Goal: Task Accomplishment & Management: Manage account settings

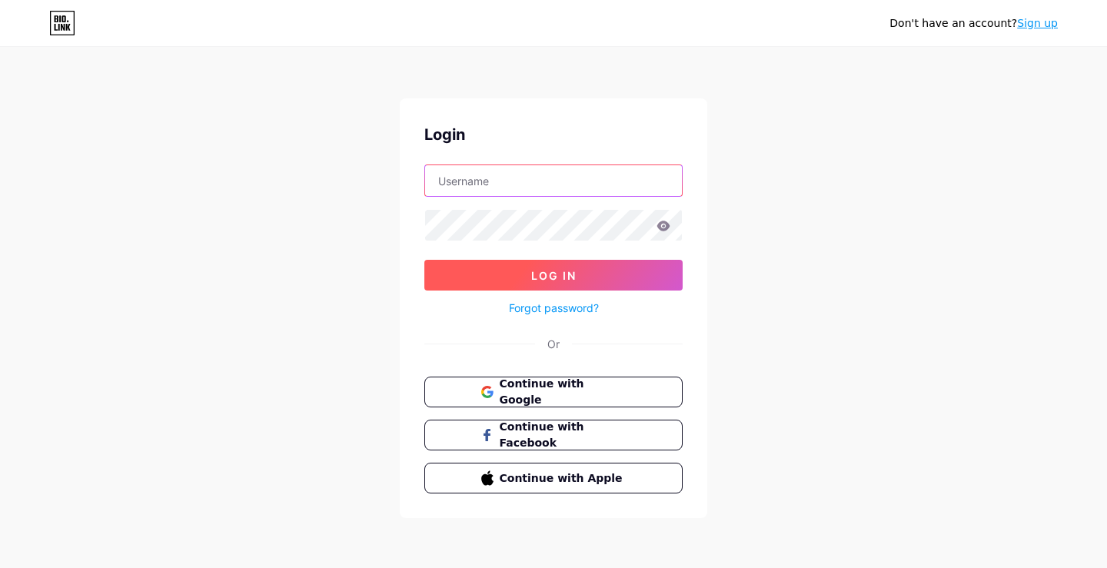
type input "[EMAIL_ADDRESS][DOMAIN_NAME]"
click at [582, 275] on button "Log In" at bounding box center [553, 275] width 258 height 31
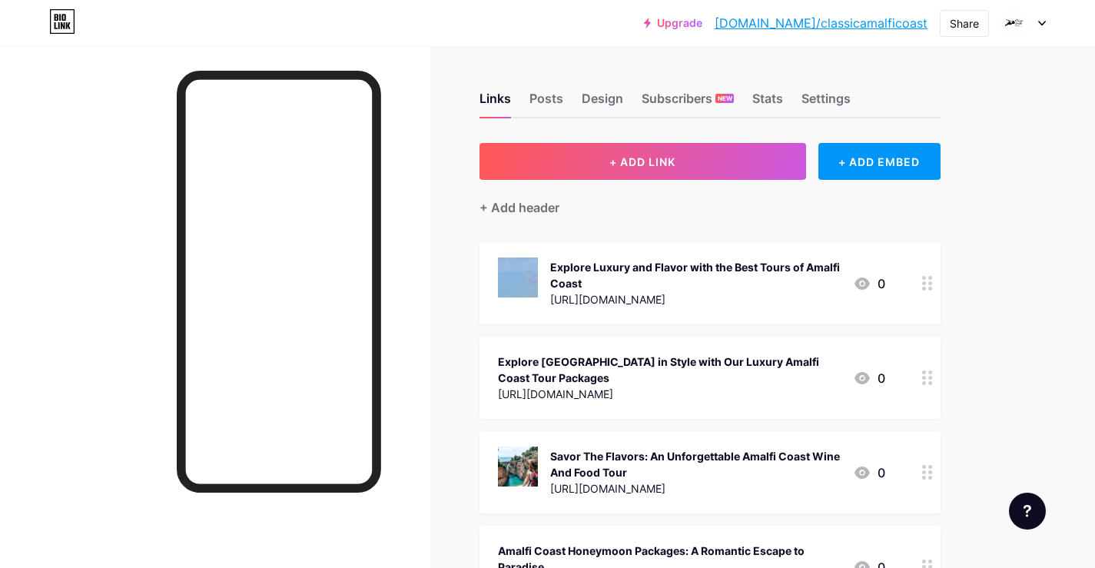
click at [421, 67] on div at bounding box center [215, 330] width 430 height 568
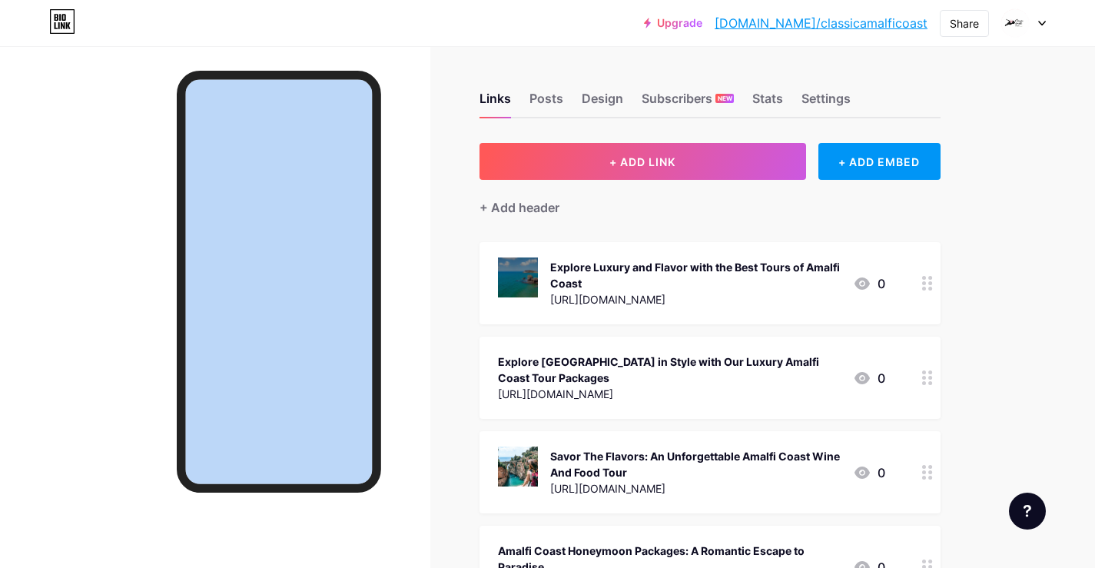
click at [421, 67] on div at bounding box center [215, 330] width 430 height 568
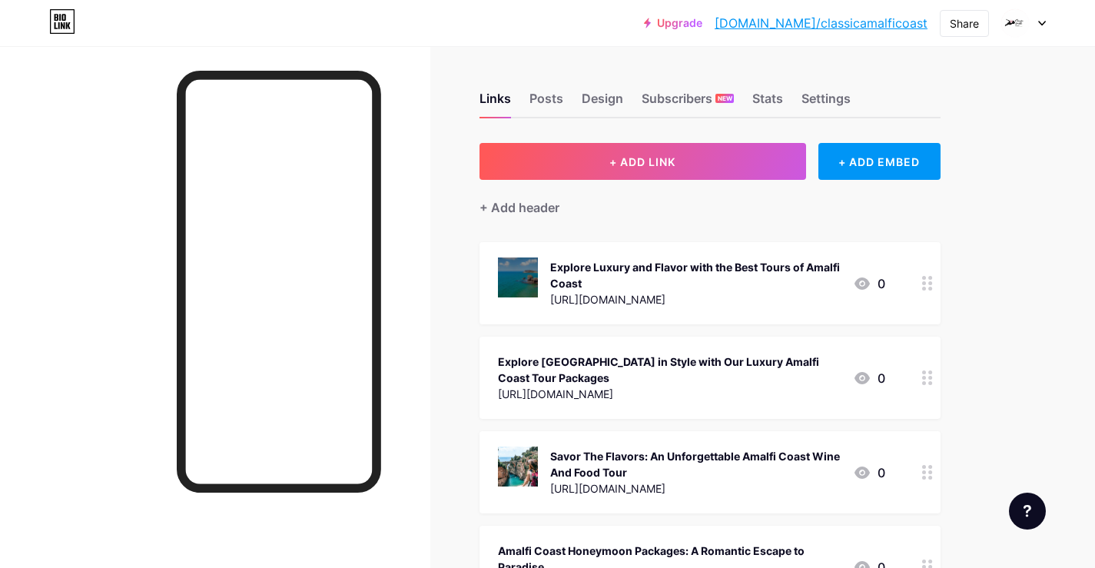
click at [421, 67] on div at bounding box center [215, 330] width 430 height 568
click at [121, 215] on div at bounding box center [215, 330] width 430 height 568
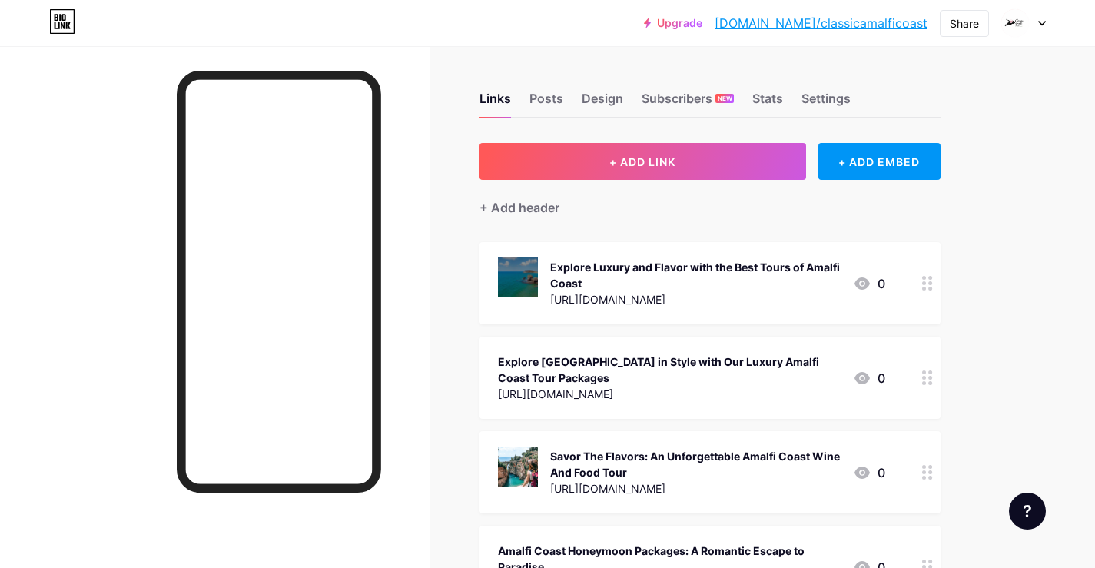
click at [0, 294] on div at bounding box center [215, 330] width 430 height 568
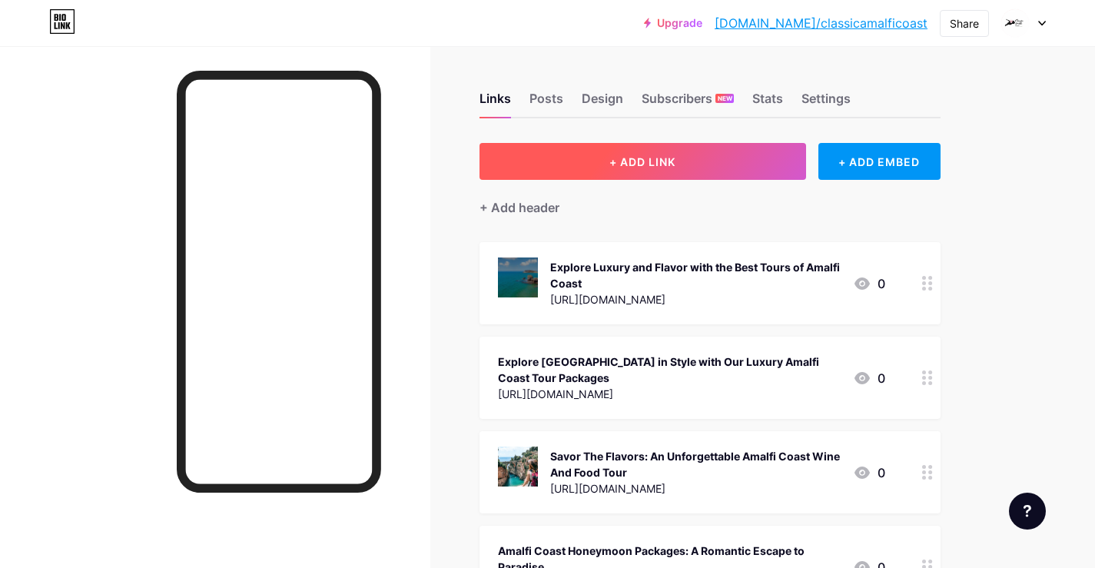
click at [648, 169] on button "+ ADD LINK" at bounding box center [642, 161] width 327 height 37
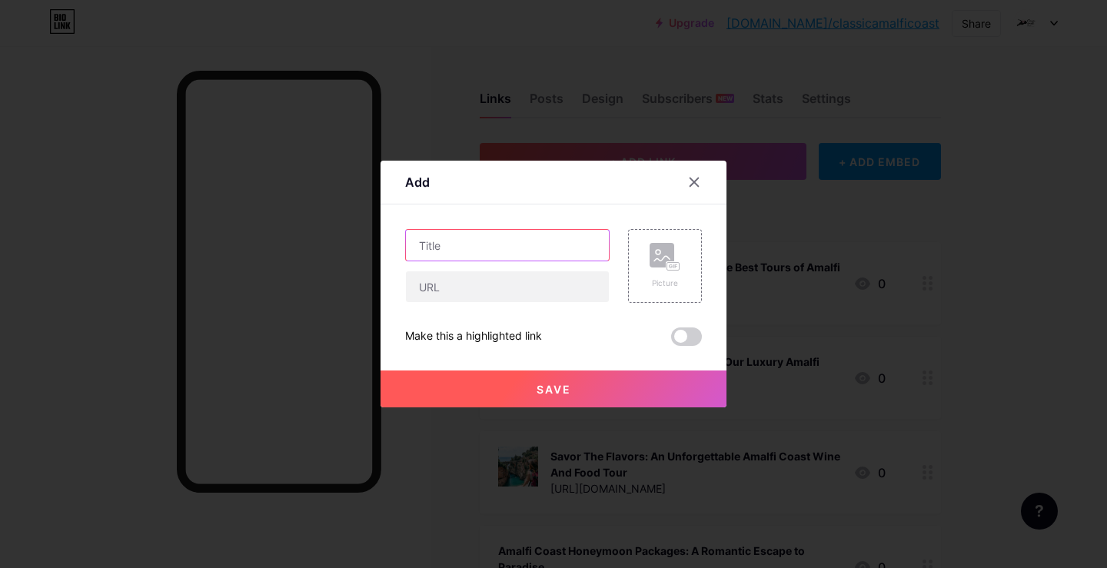
click at [491, 243] on input "text" at bounding box center [507, 245] width 203 height 31
paste input "[URL][DOMAIN_NAME]"
type input "[URL][DOMAIN_NAME]"
paste input "Amalfi Coast Wine Tours: Savoring Italy’s Finest with Classic Amalfi Coast"
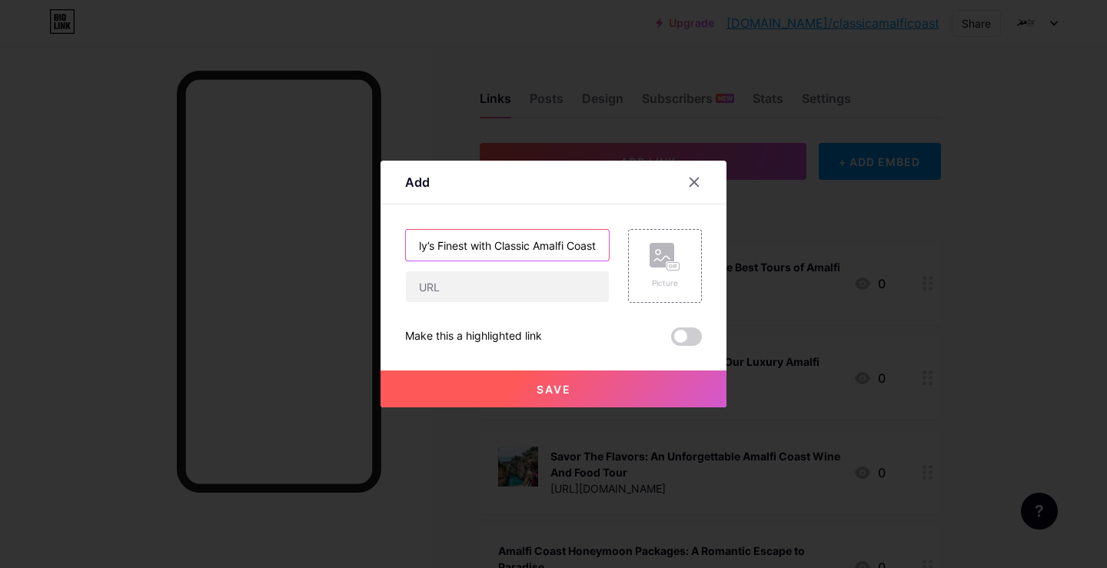
type input "Amalfi Coast Wine Tours: Savoring Italy’s Finest with Classic Amalfi Coast"
click at [450, 286] on input "text" at bounding box center [507, 286] width 203 height 31
paste input "[URL][DOMAIN_NAME]"
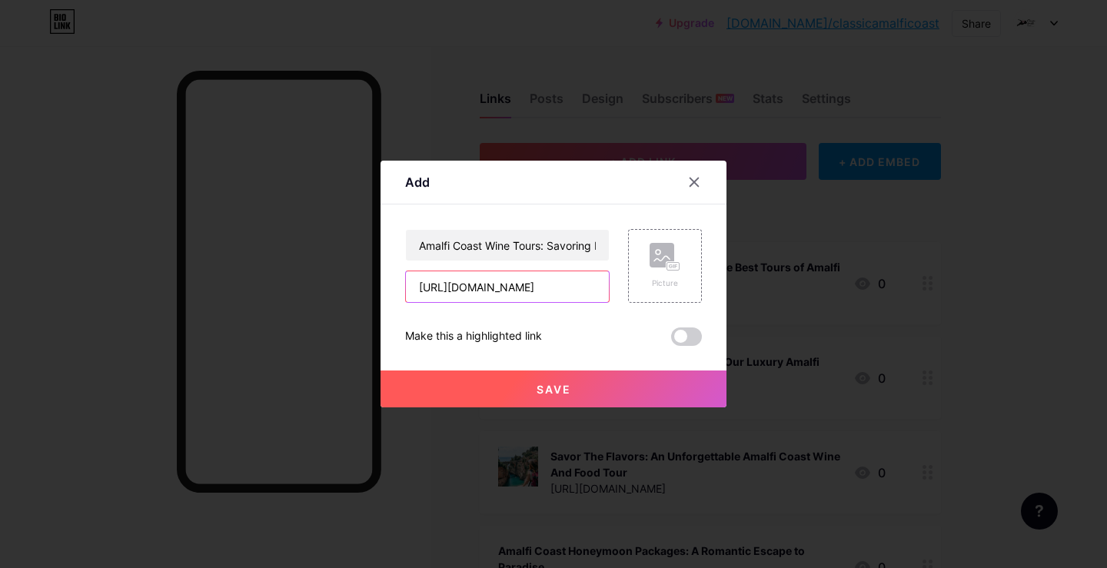
type input "[URL][DOMAIN_NAME]"
click at [609, 387] on button "Save" at bounding box center [553, 388] width 346 height 37
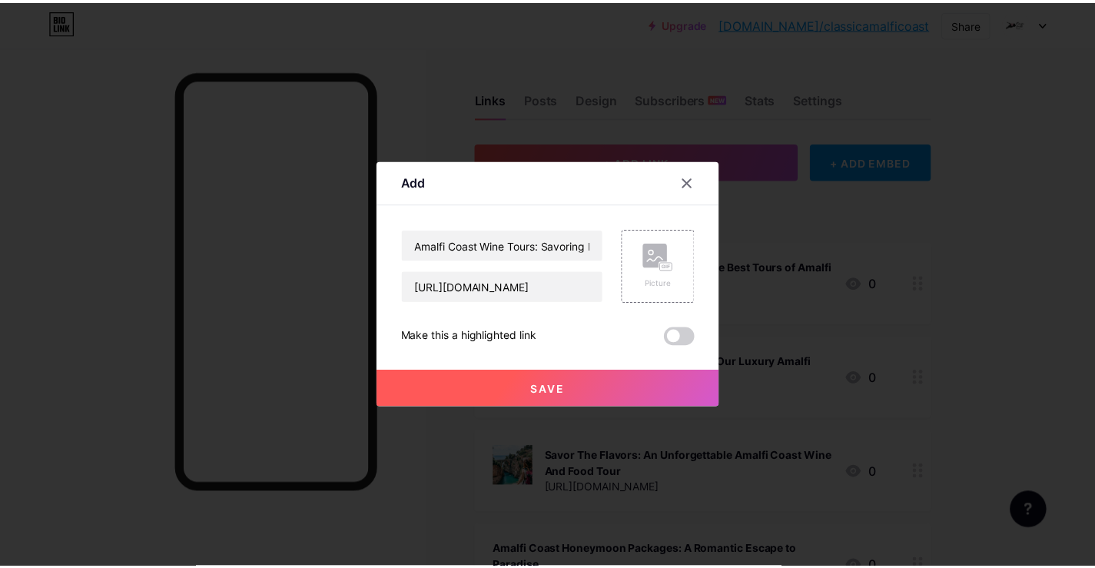
scroll to position [0, 0]
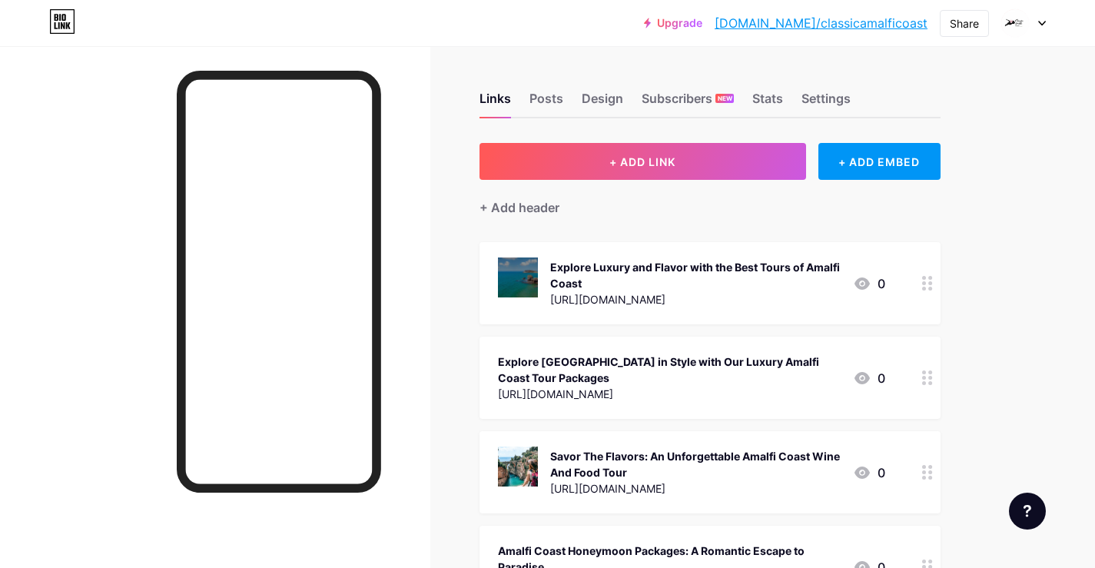
click at [835, 25] on link "[DOMAIN_NAME]/classicamalficoast" at bounding box center [821, 23] width 213 height 18
